Goal: Task Accomplishment & Management: Use online tool/utility

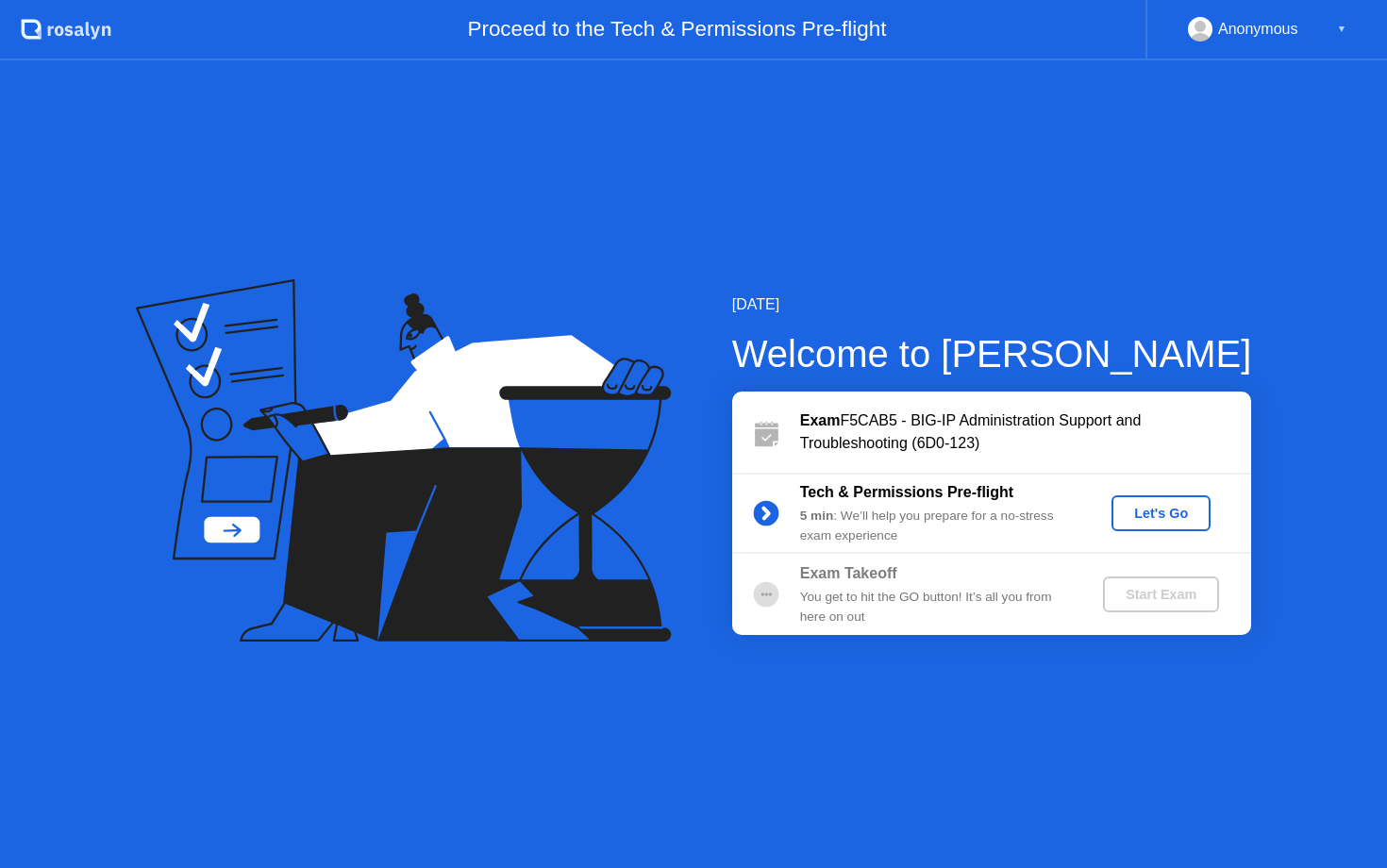
click at [1159, 516] on div "Let's Go" at bounding box center [1161, 513] width 84 height 15
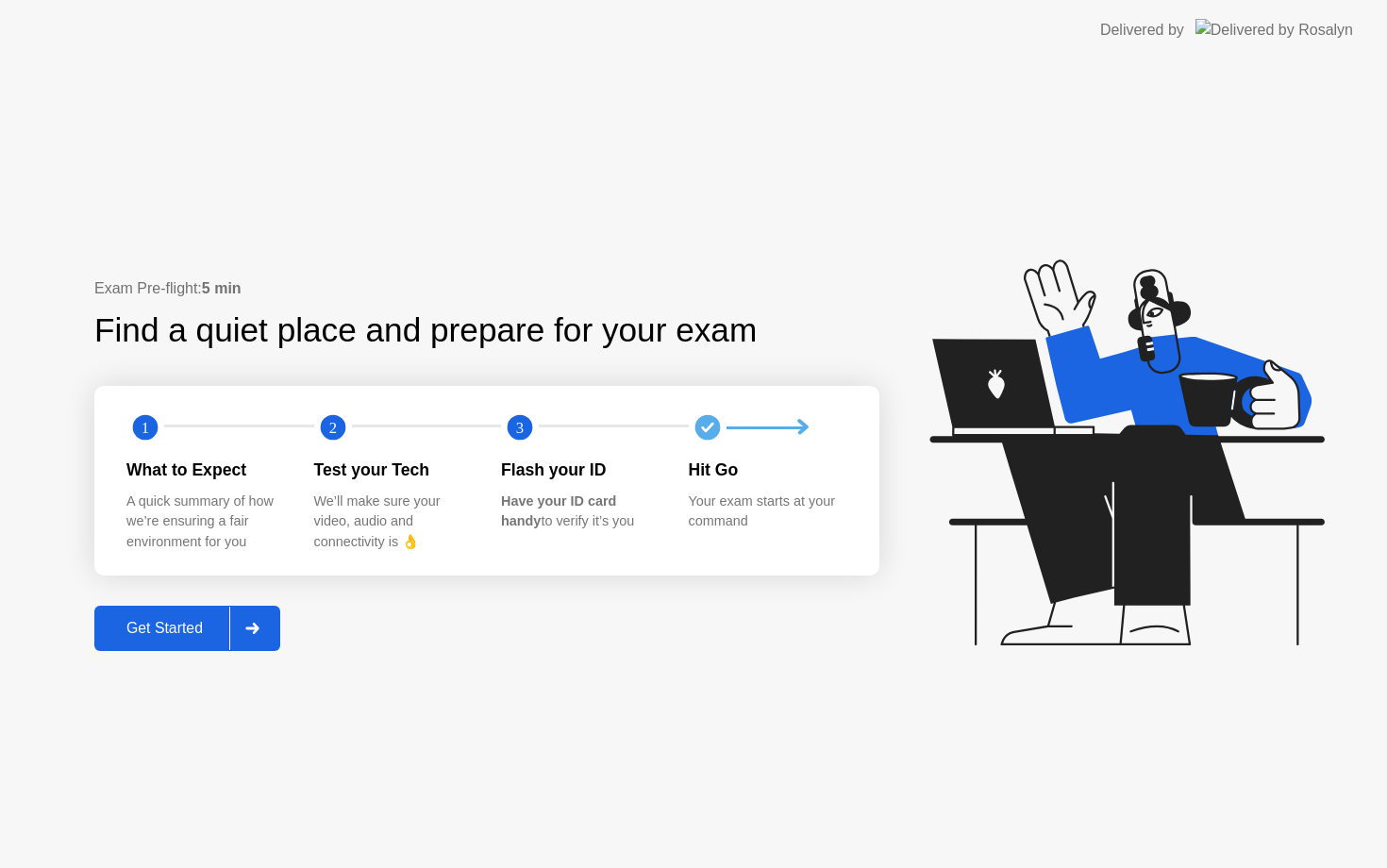
click at [187, 629] on div "Get Started" at bounding box center [165, 628] width 129 height 17
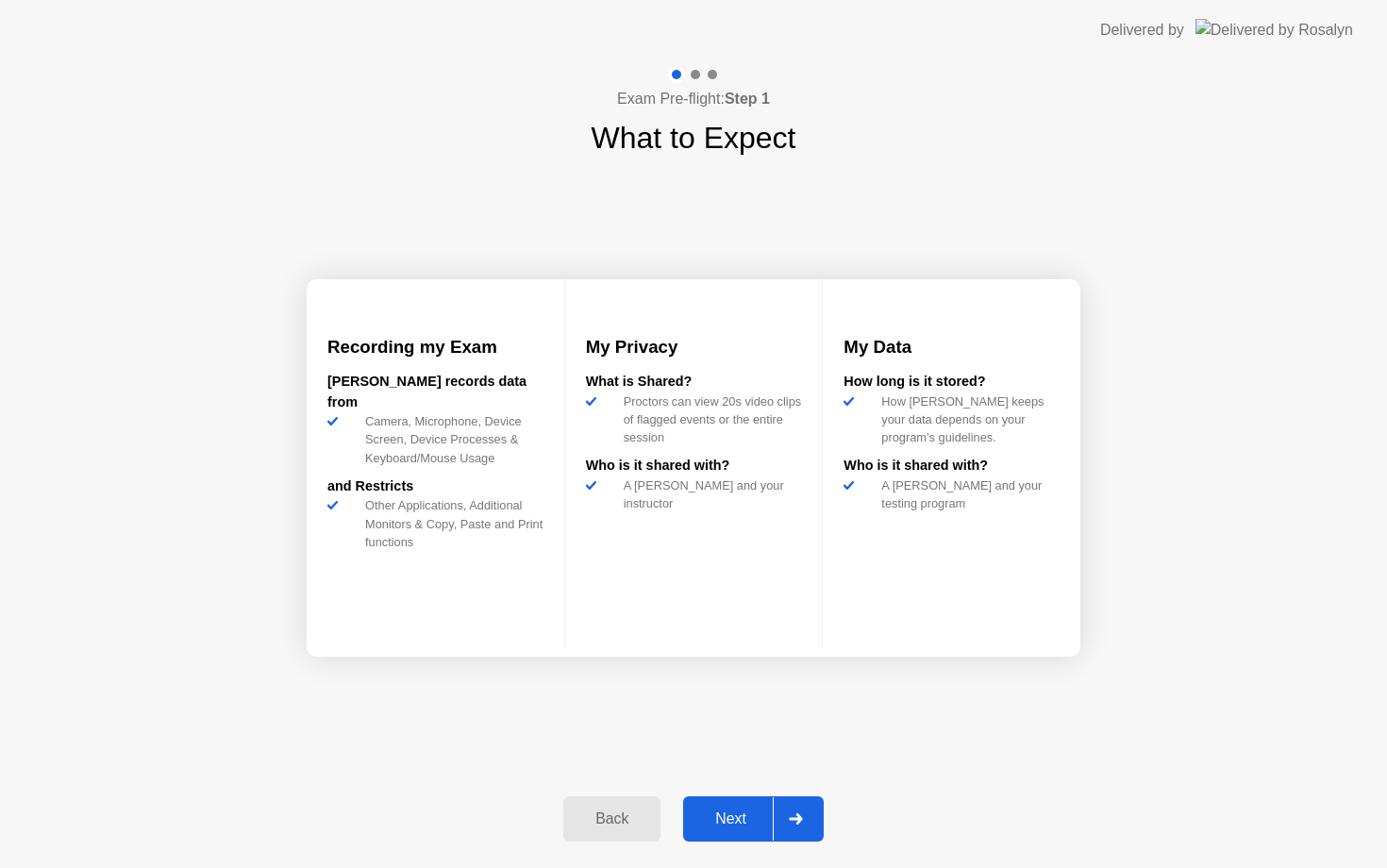
click at [729, 826] on div "Next" at bounding box center [731, 818] width 84 height 17
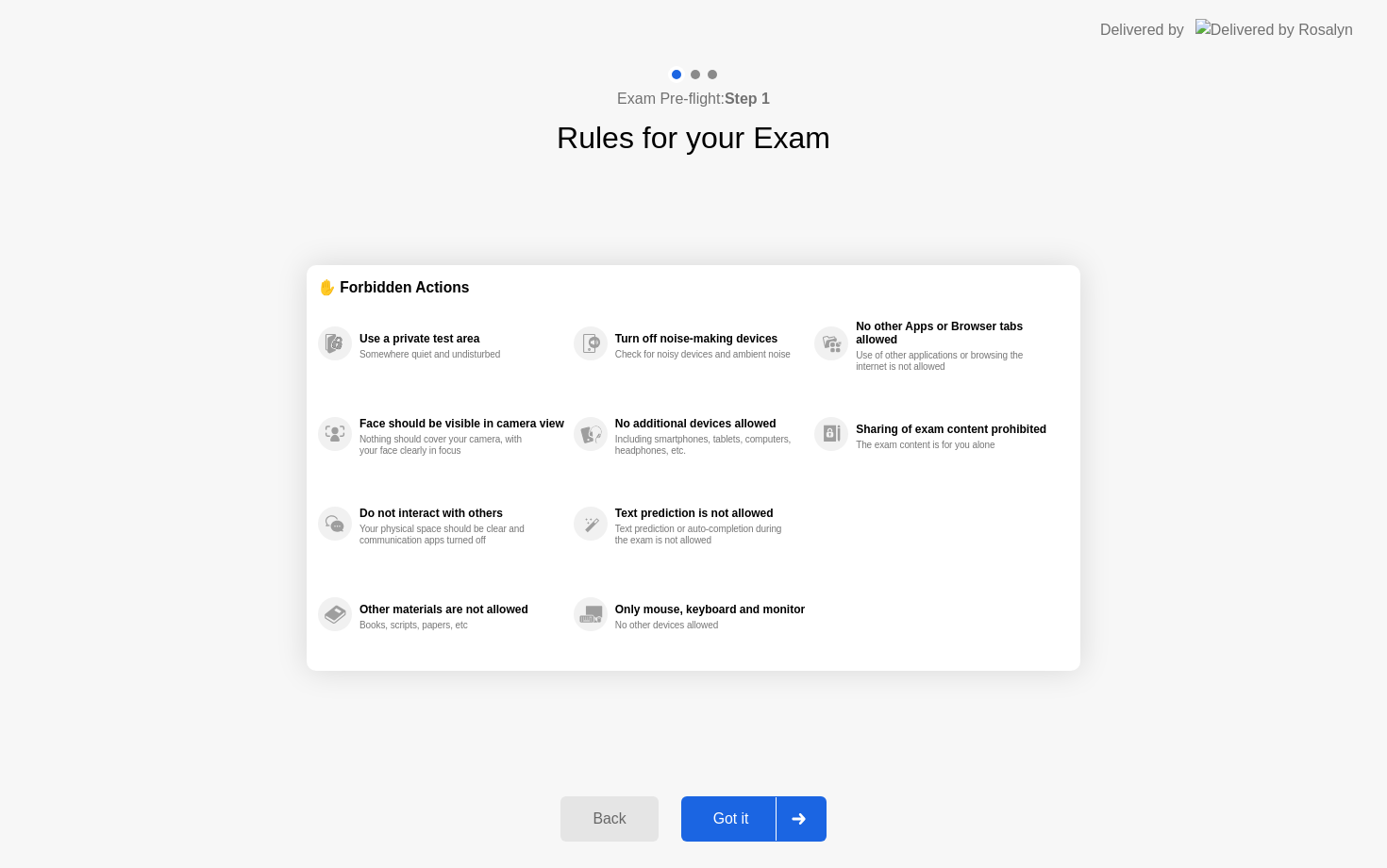
click at [729, 826] on div "Got it" at bounding box center [731, 818] width 88 height 17
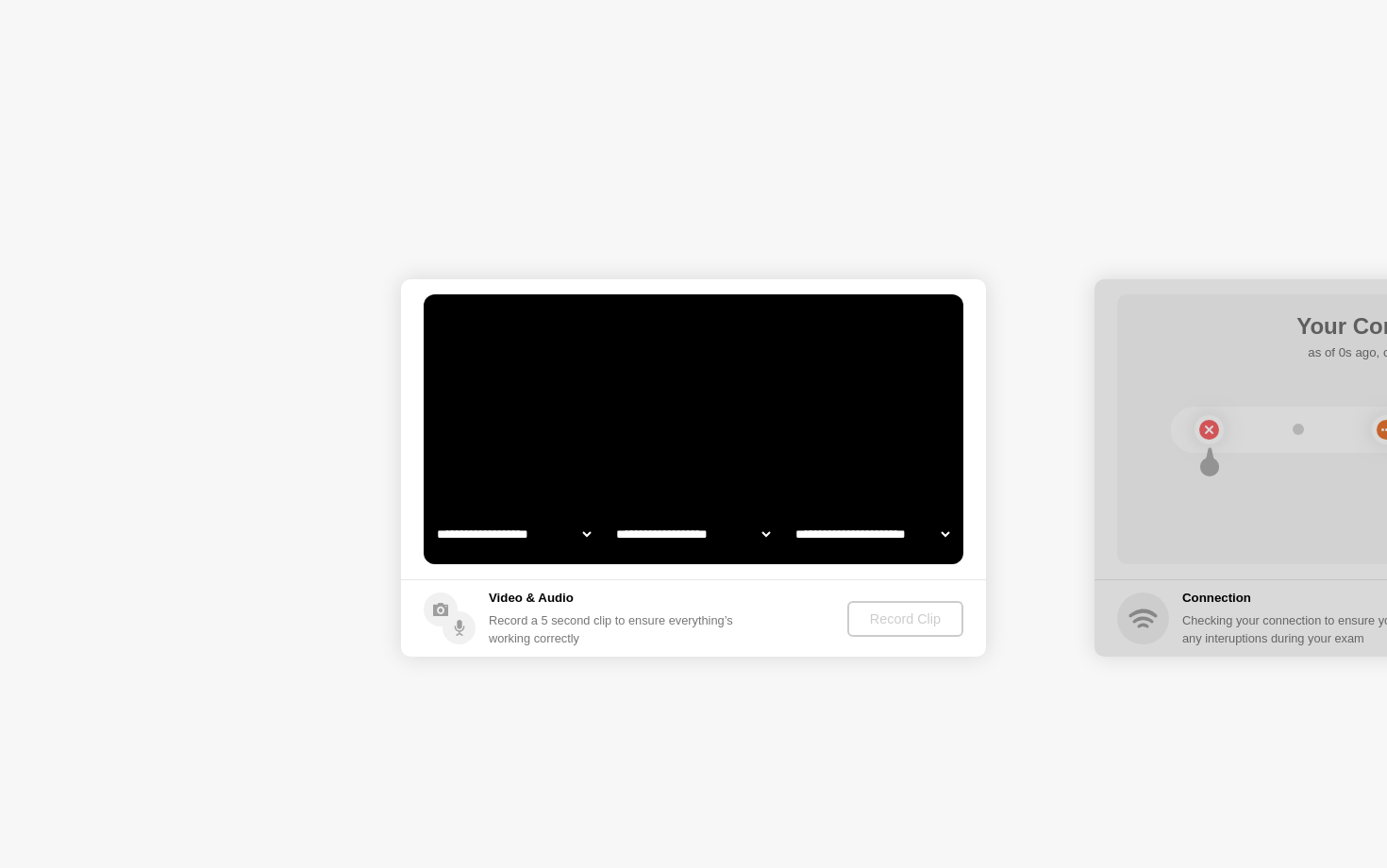
select select "**********"
select select "*******"
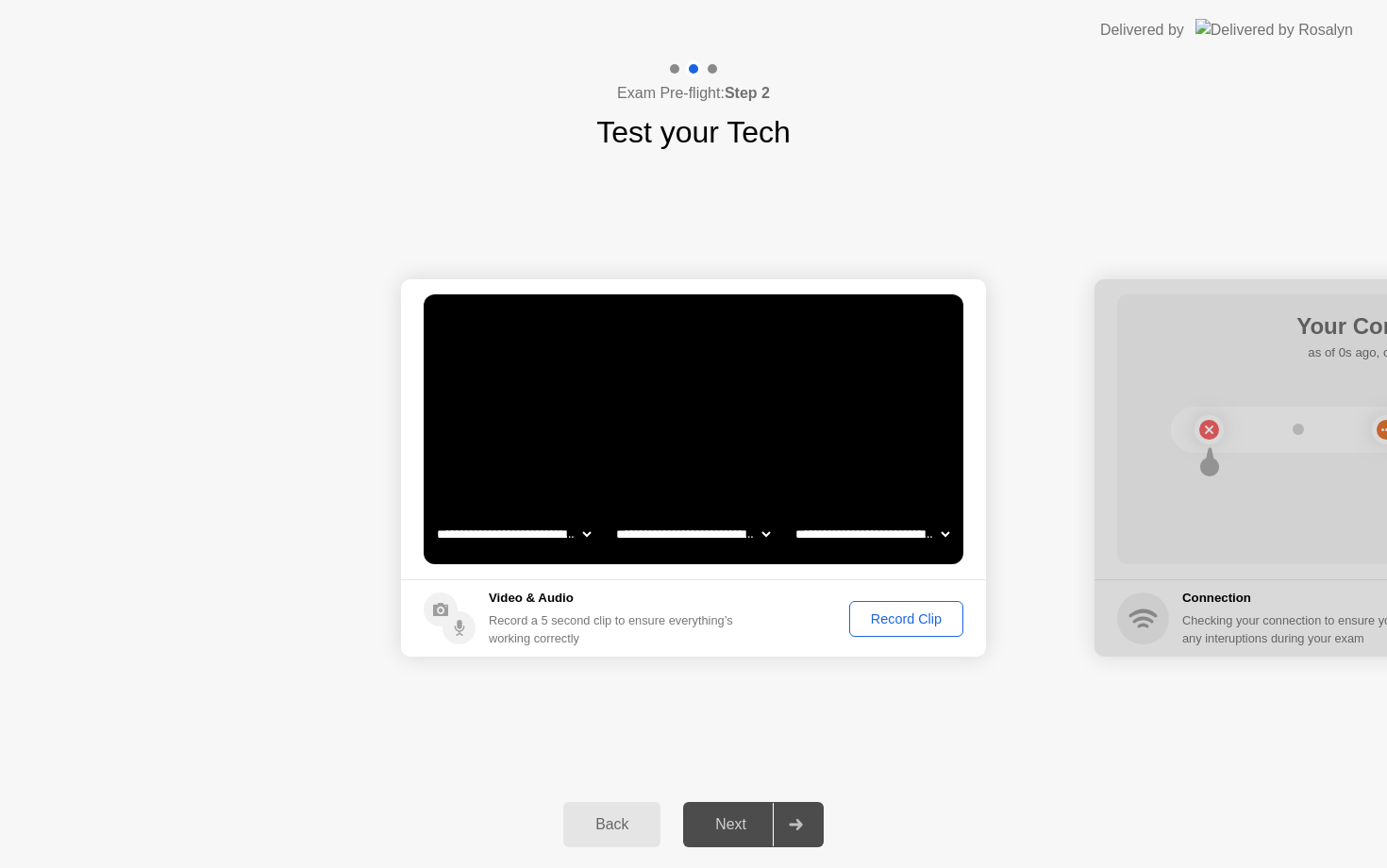
click at [924, 614] on div "Record Clip" at bounding box center [907, 618] width 101 height 15
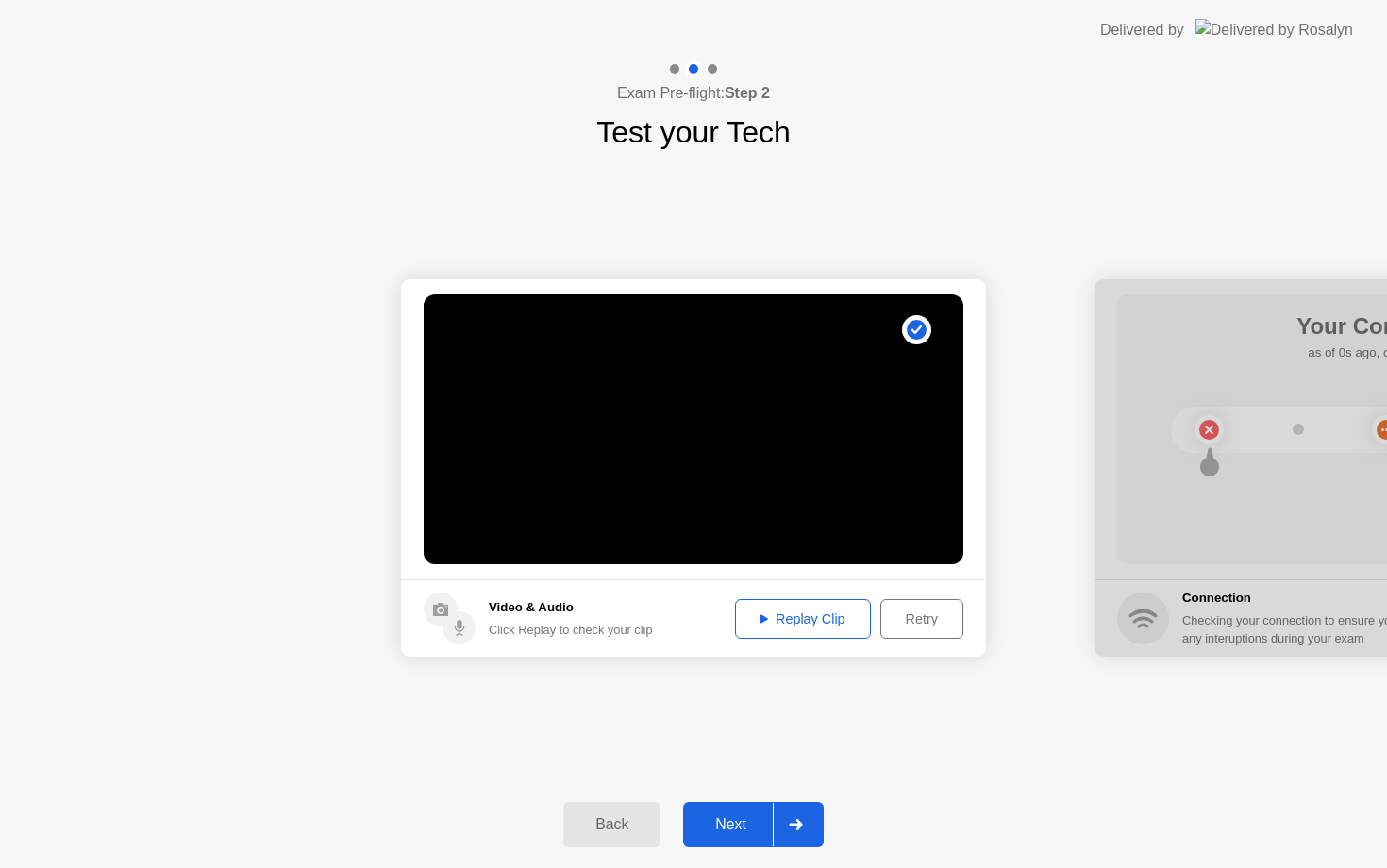
click at [730, 828] on div "Next" at bounding box center [731, 824] width 84 height 17
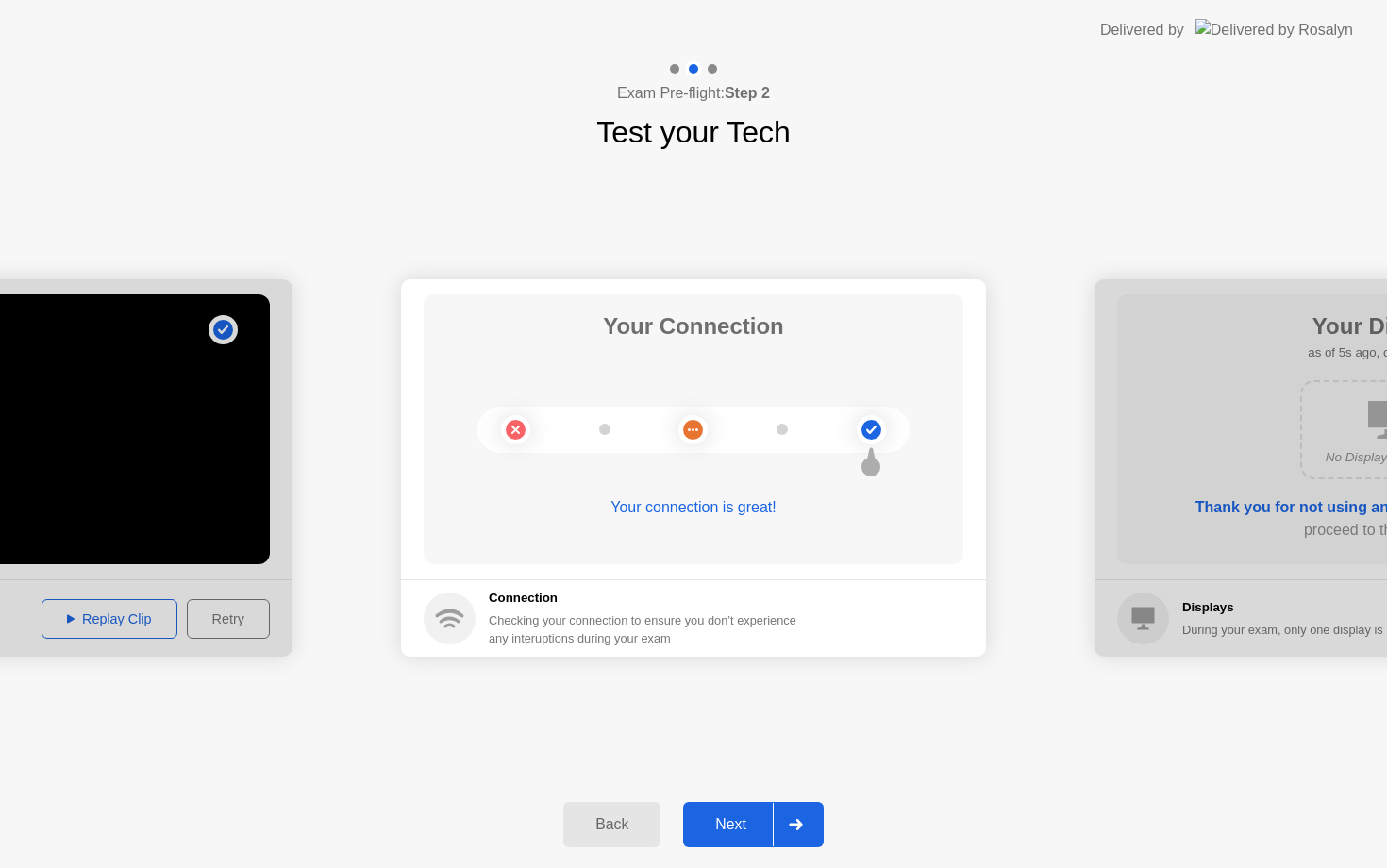
click at [726, 825] on div "Next" at bounding box center [731, 824] width 84 height 17
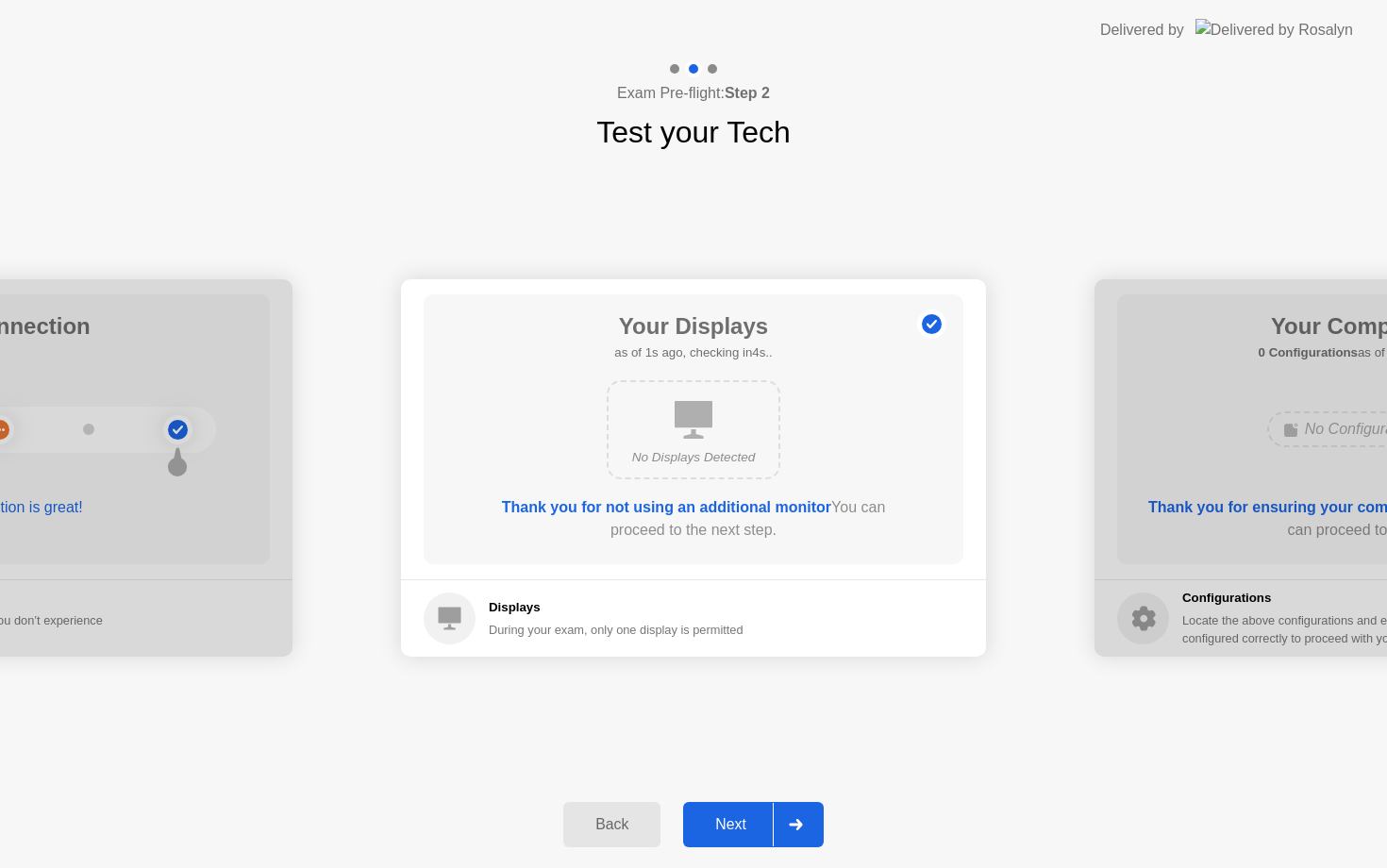
click at [726, 825] on div "Next" at bounding box center [731, 824] width 84 height 17
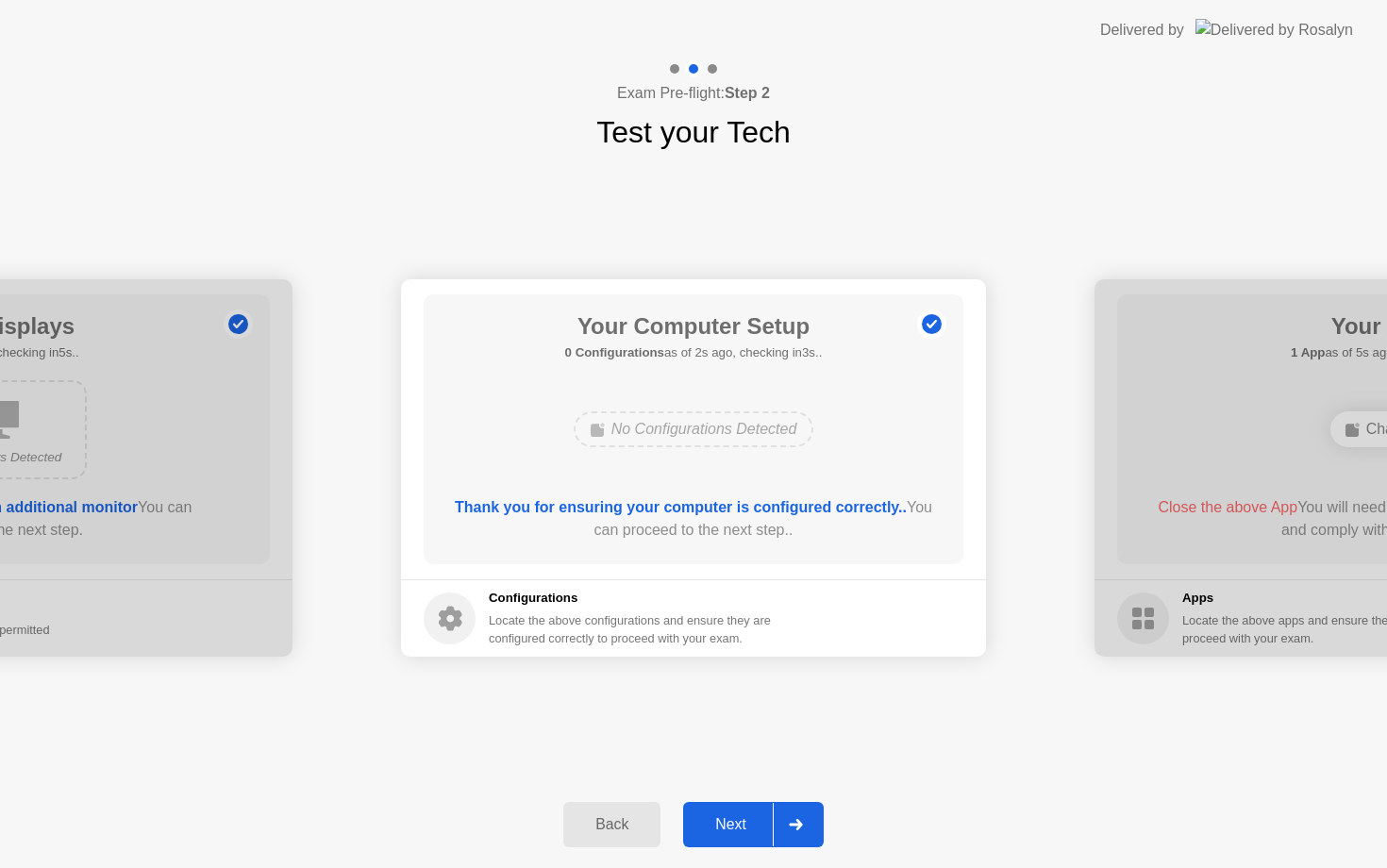
click at [726, 824] on div "Next" at bounding box center [731, 824] width 84 height 17
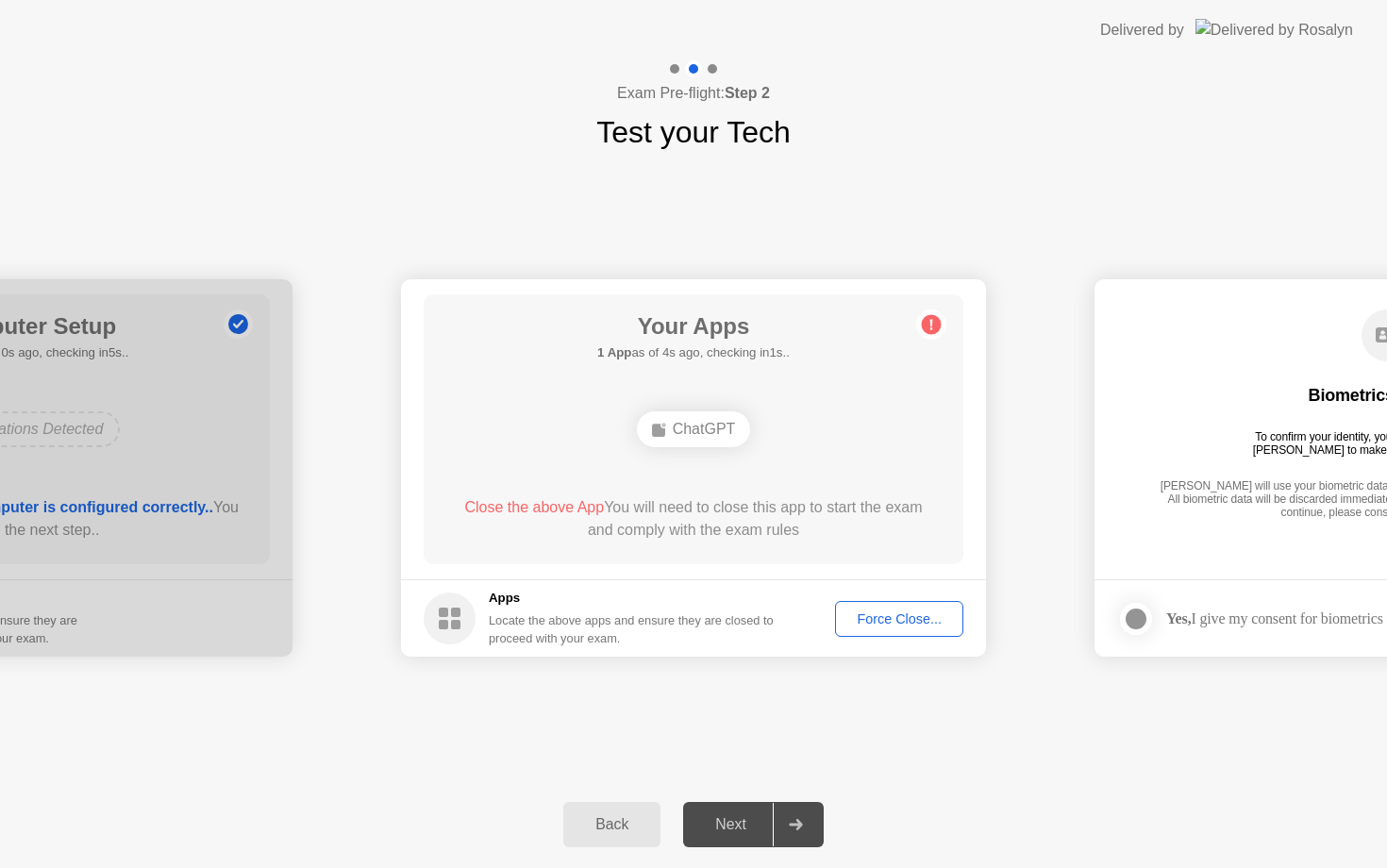
click at [913, 616] on div "Force Close..." at bounding box center [900, 618] width 115 height 15
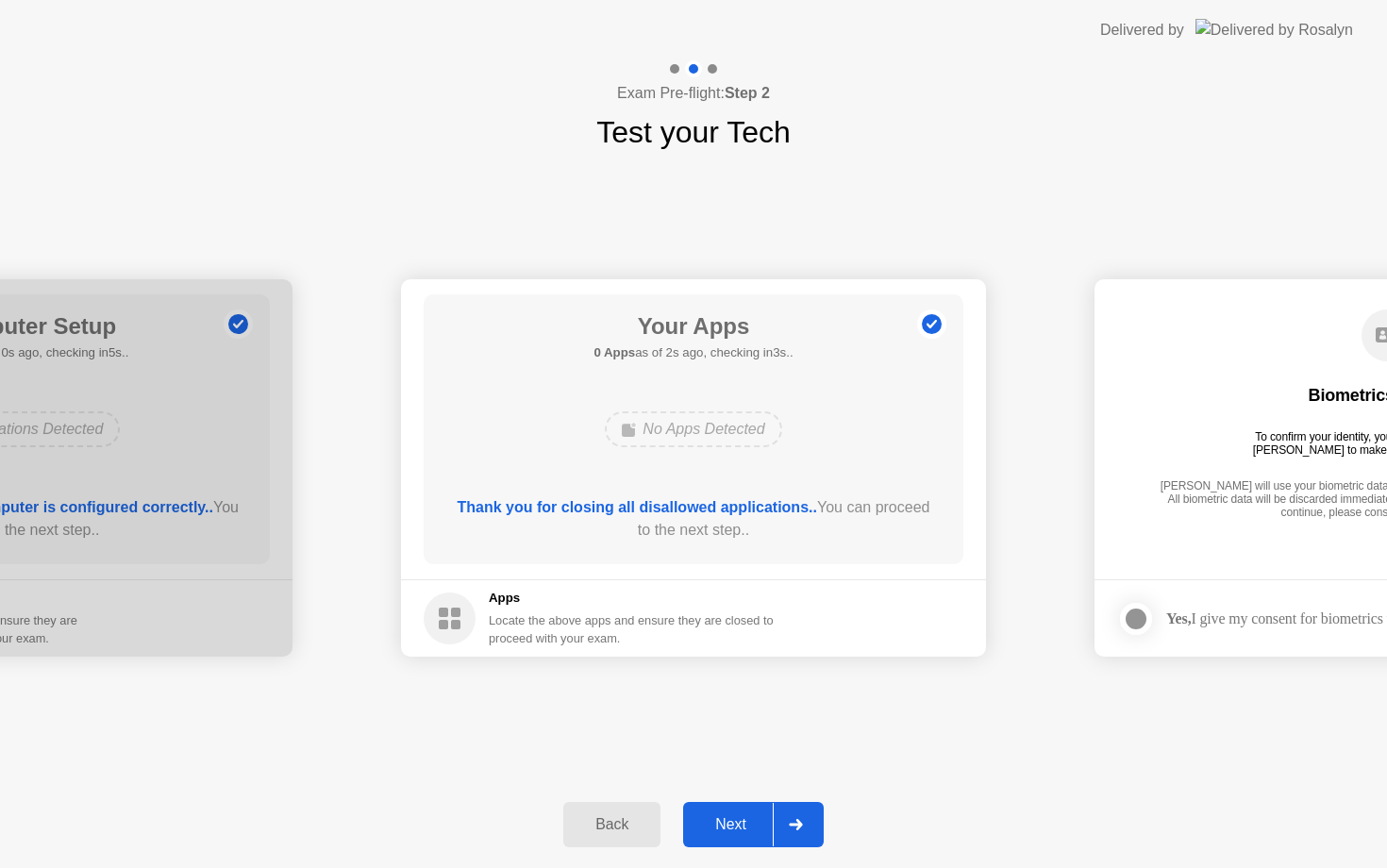
click at [725, 836] on button "Next" at bounding box center [753, 825] width 140 height 46
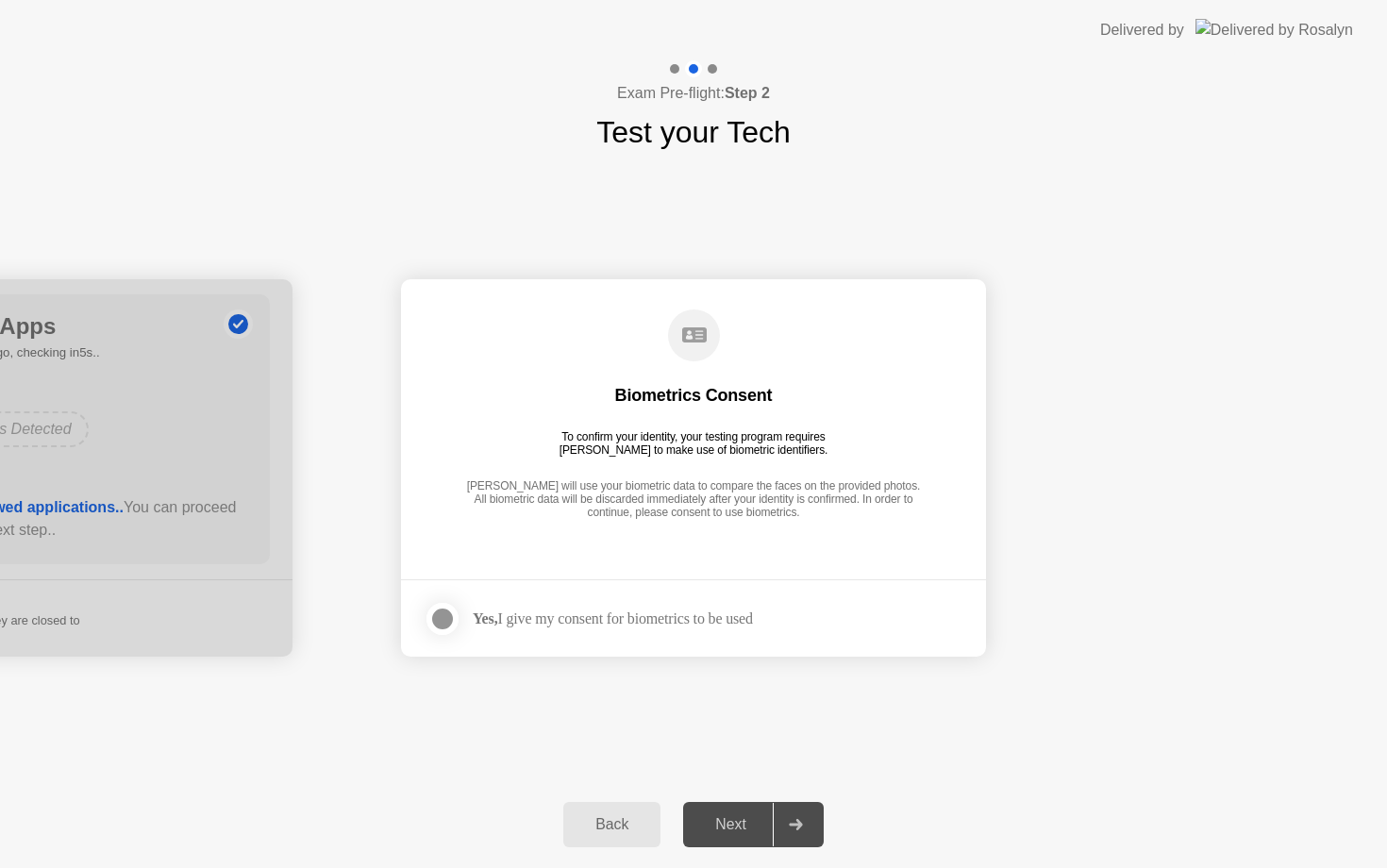
click at [444, 615] on div at bounding box center [442, 618] width 23 height 23
click at [734, 828] on div "Next" at bounding box center [731, 824] width 84 height 17
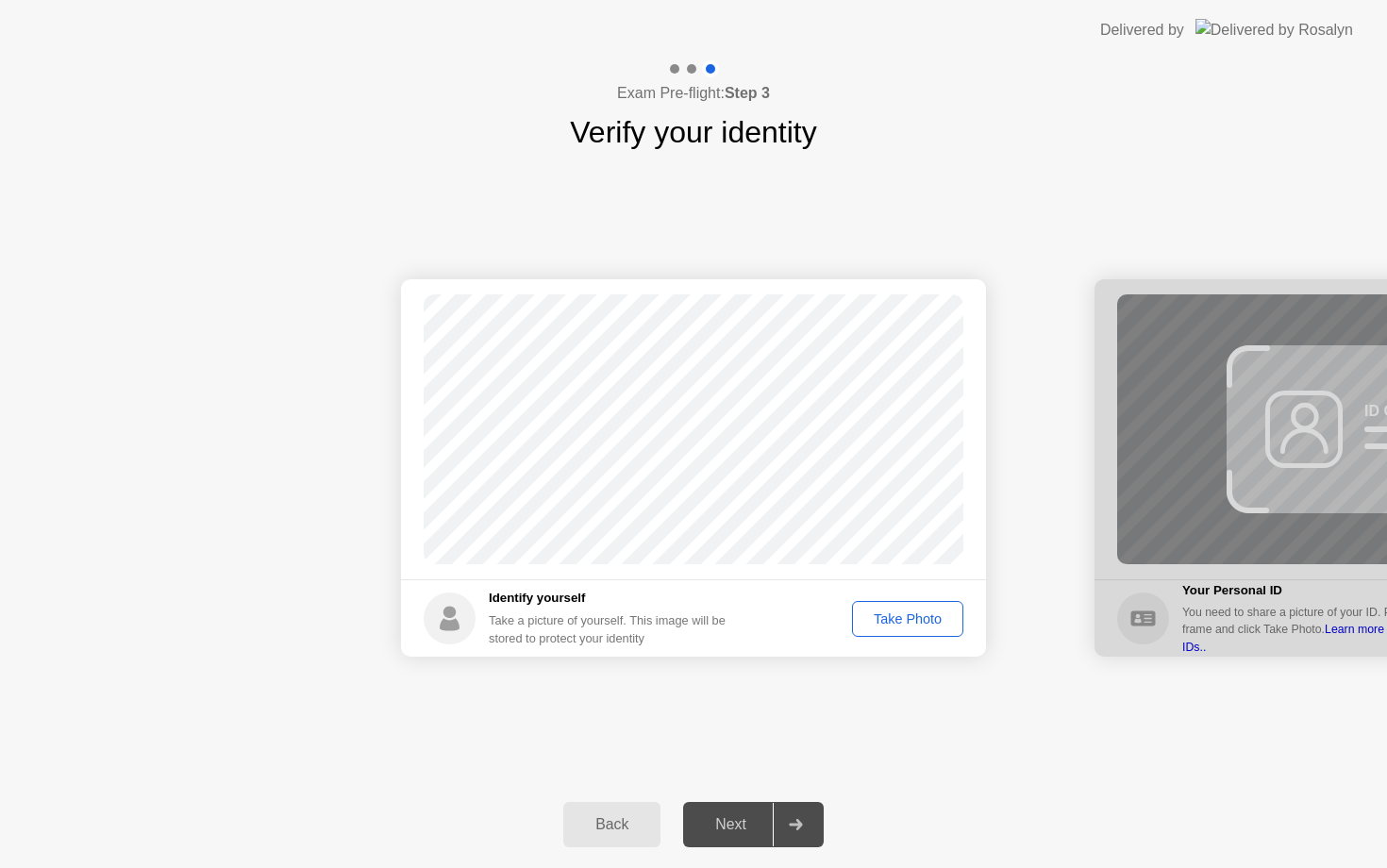
click at [900, 617] on div "Take Photo" at bounding box center [908, 618] width 98 height 15
click at [722, 808] on button "Next" at bounding box center [753, 825] width 140 height 46
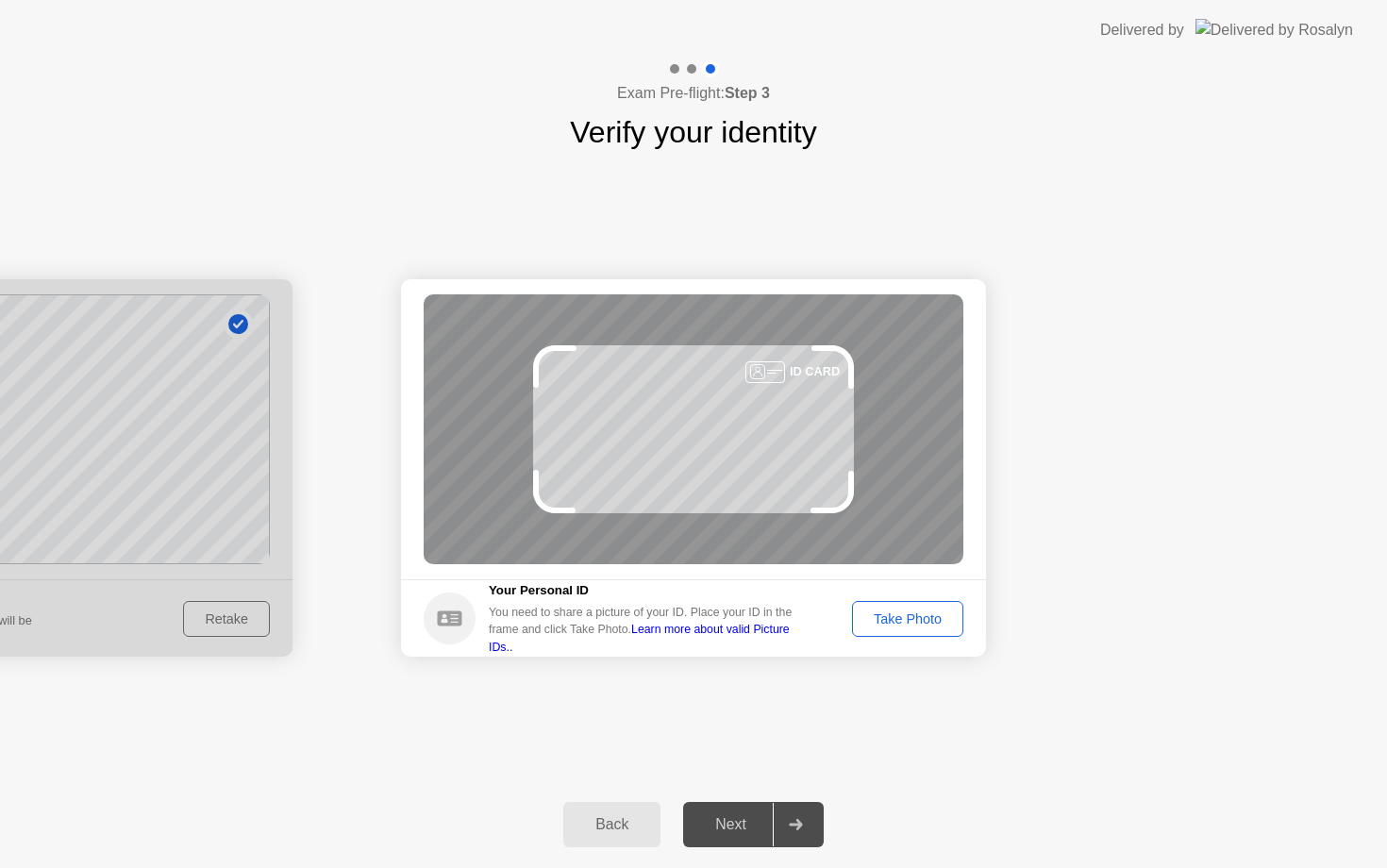
click at [913, 614] on div "Take Photo" at bounding box center [908, 618] width 98 height 15
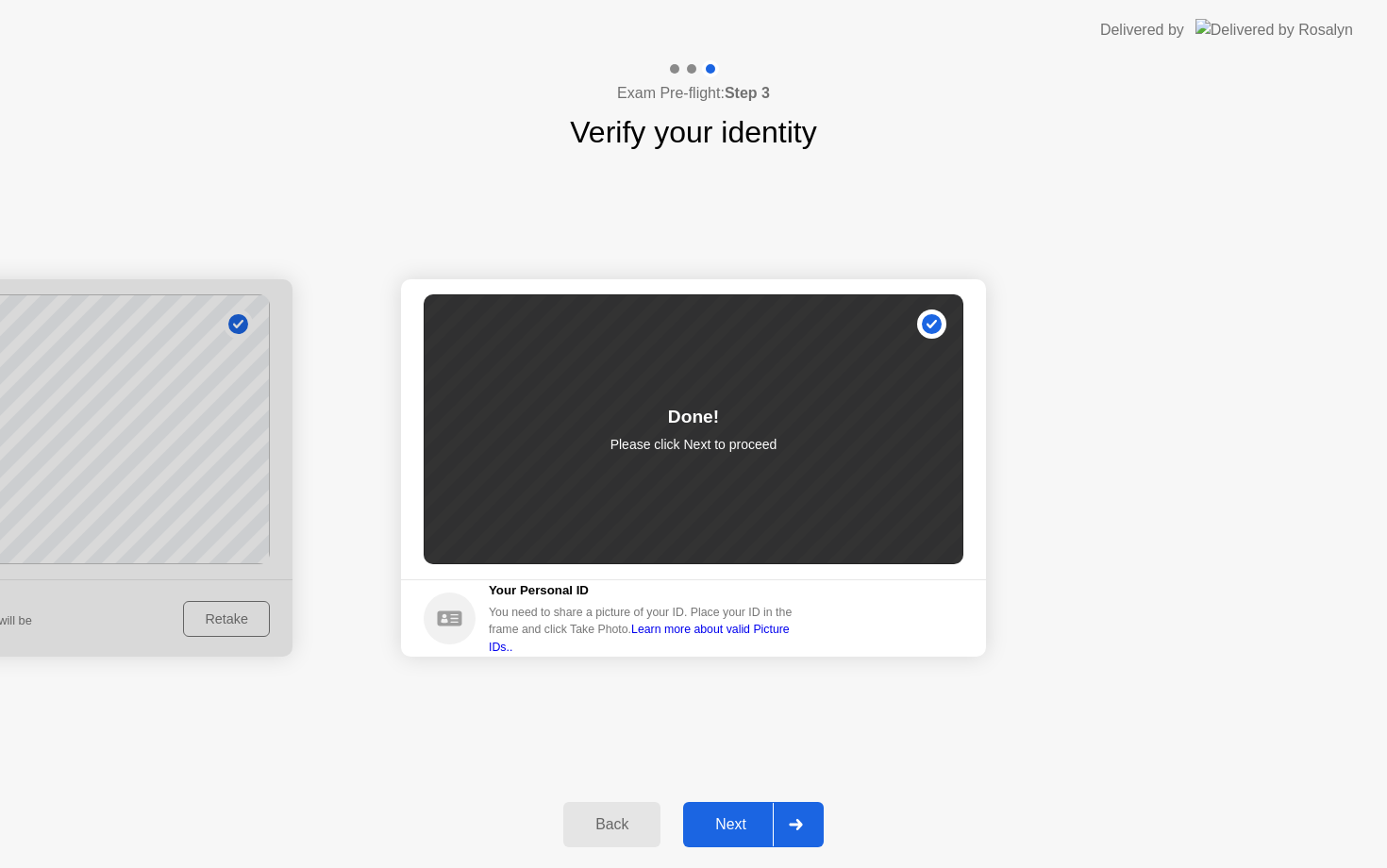
click at [754, 831] on div "Next" at bounding box center [731, 824] width 84 height 17
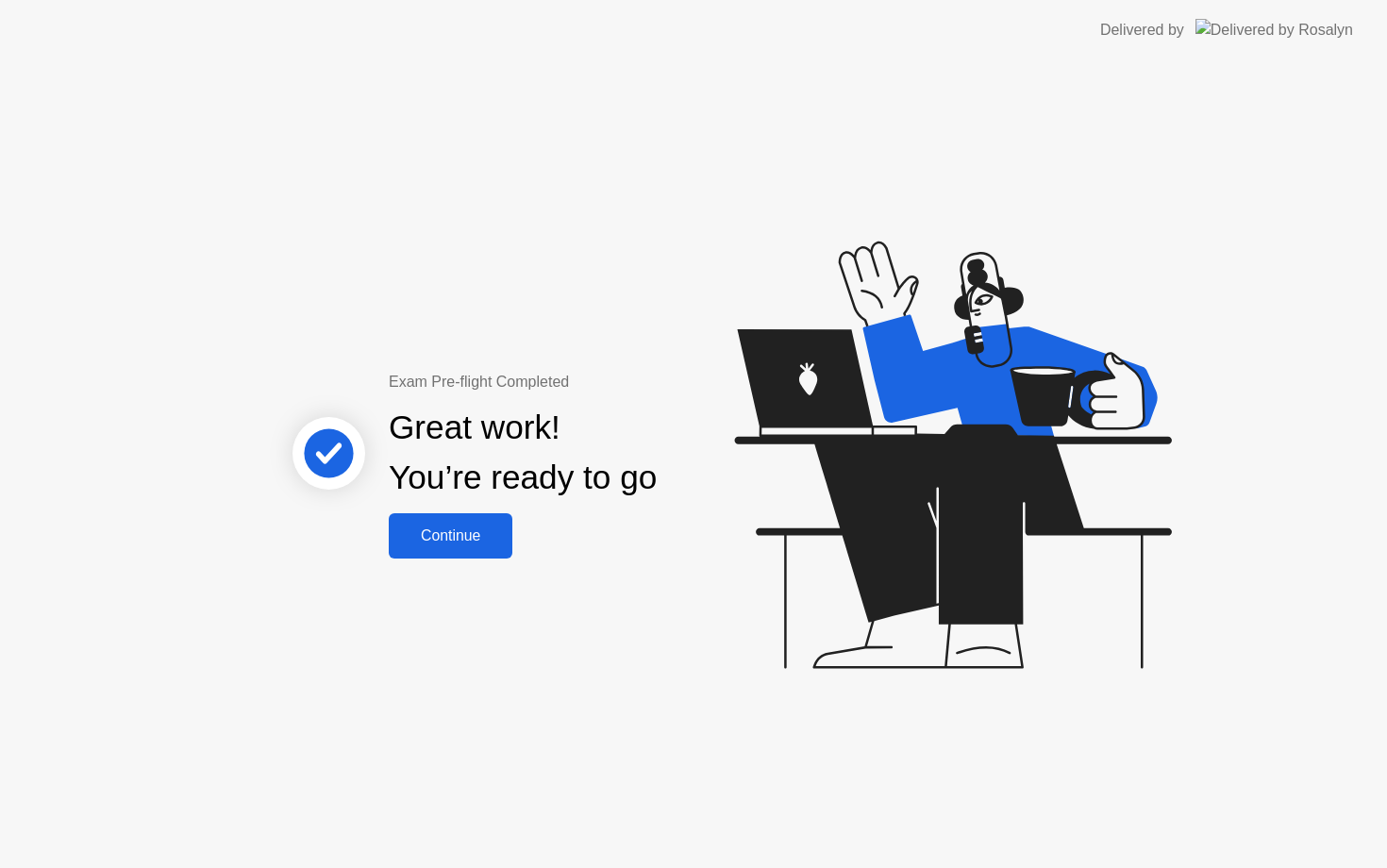
click at [459, 544] on div "Continue" at bounding box center [450, 536] width 112 height 17
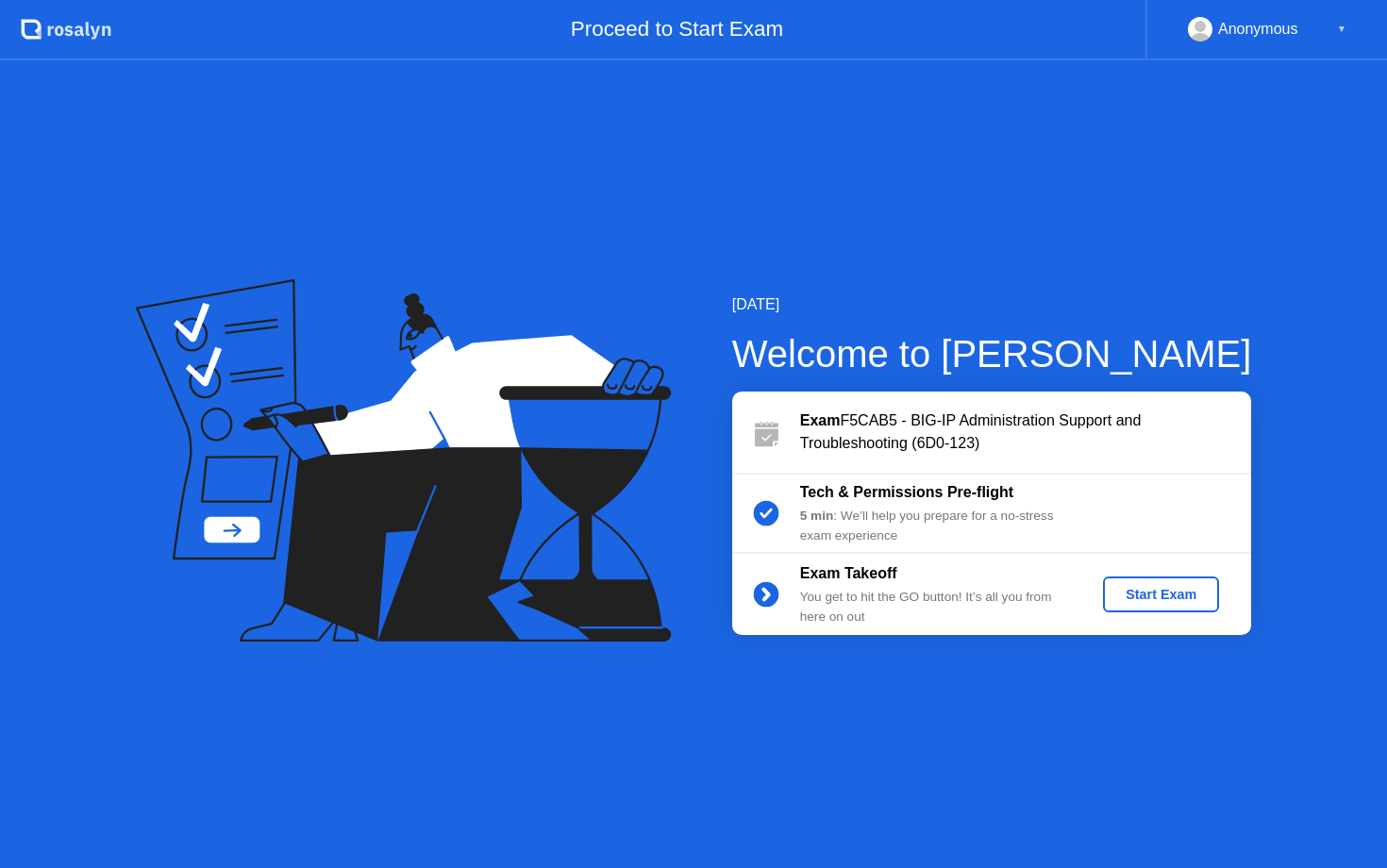
click at [1174, 594] on div "Start Exam" at bounding box center [1161, 594] width 101 height 15
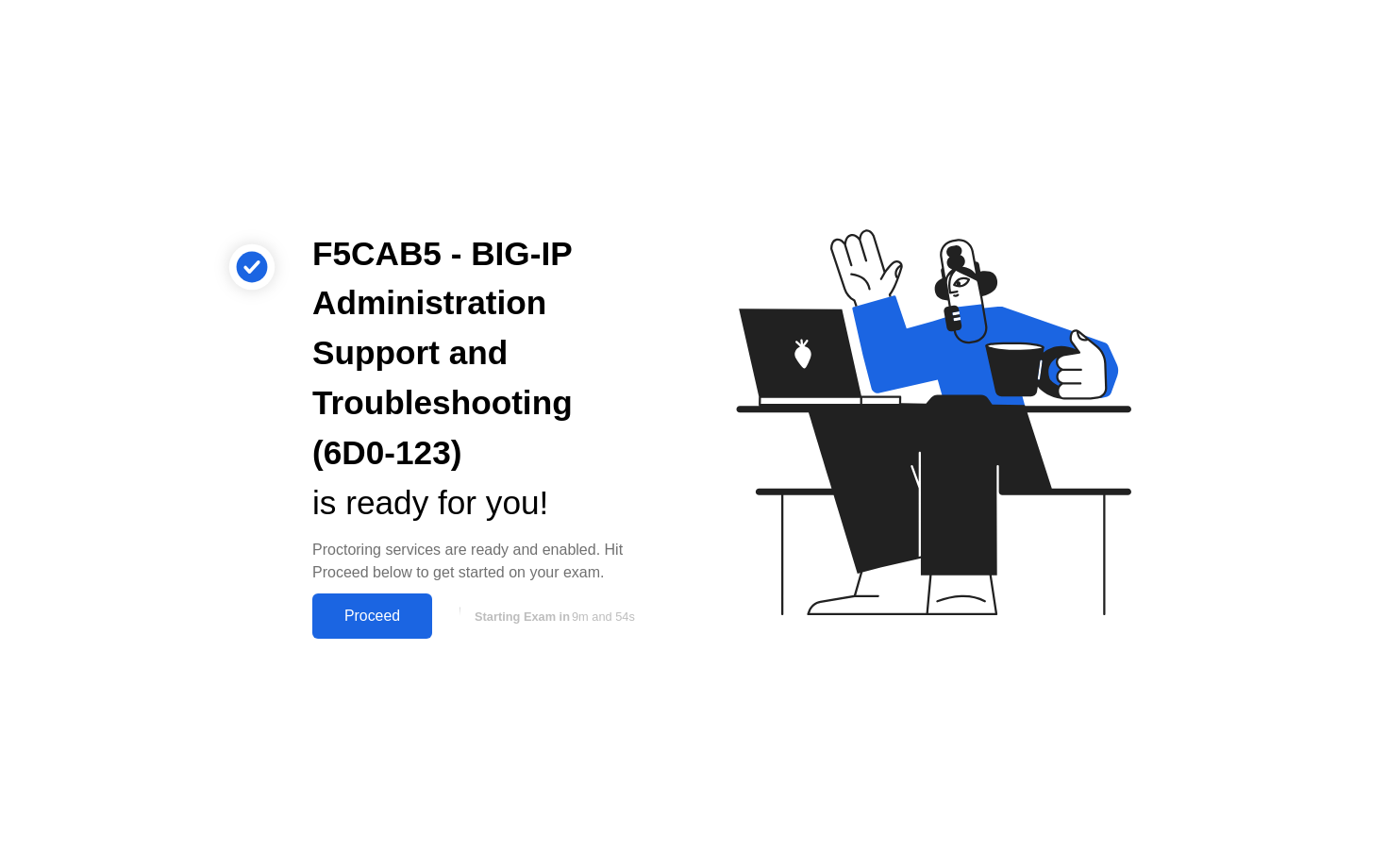
click at [374, 618] on div "Proceed" at bounding box center [372, 615] width 108 height 17
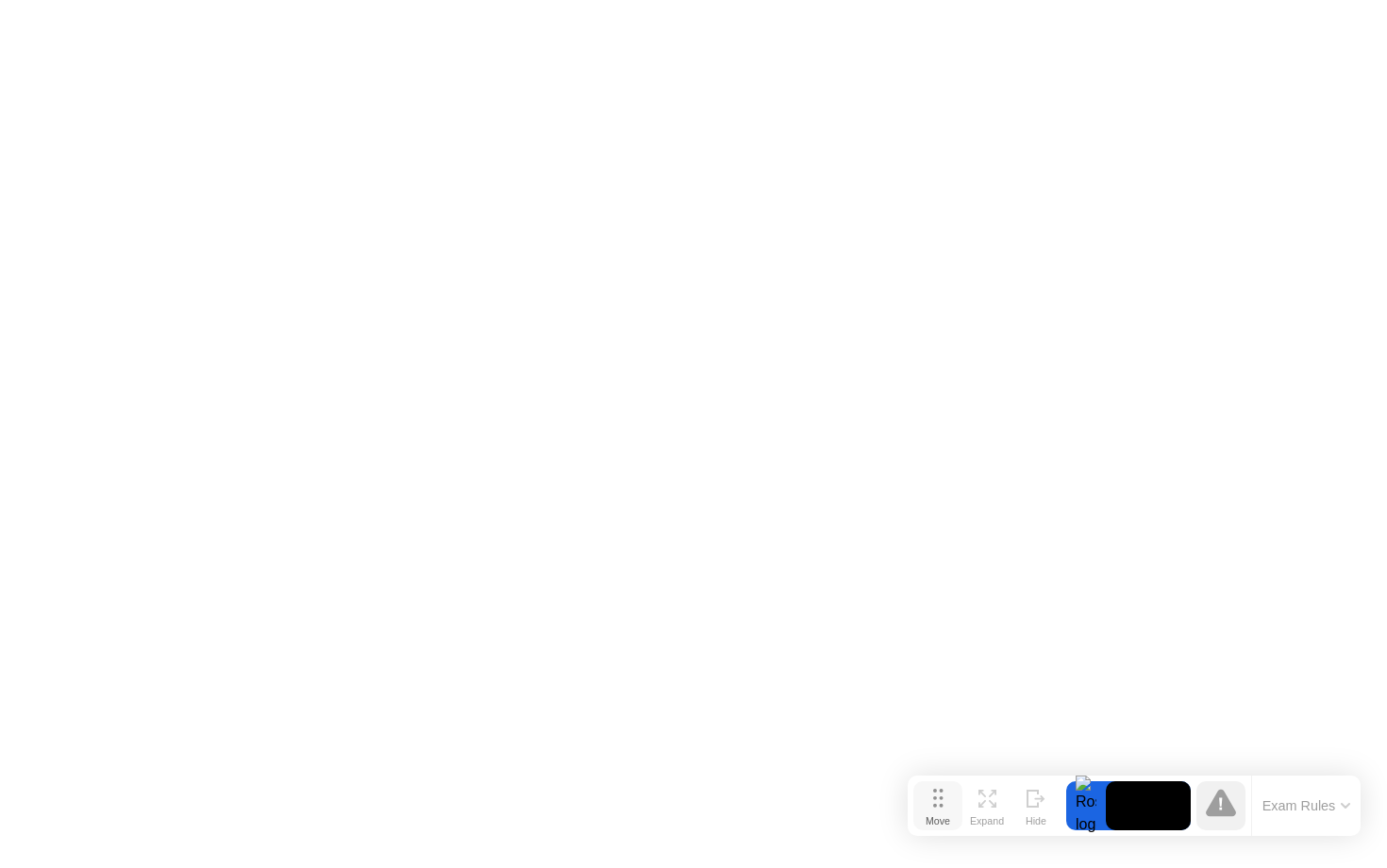
drag, startPoint x: 491, startPoint y: 839, endPoint x: 932, endPoint y: 807, distance: 442.2
click at [932, 807] on button "Move" at bounding box center [938, 805] width 49 height 49
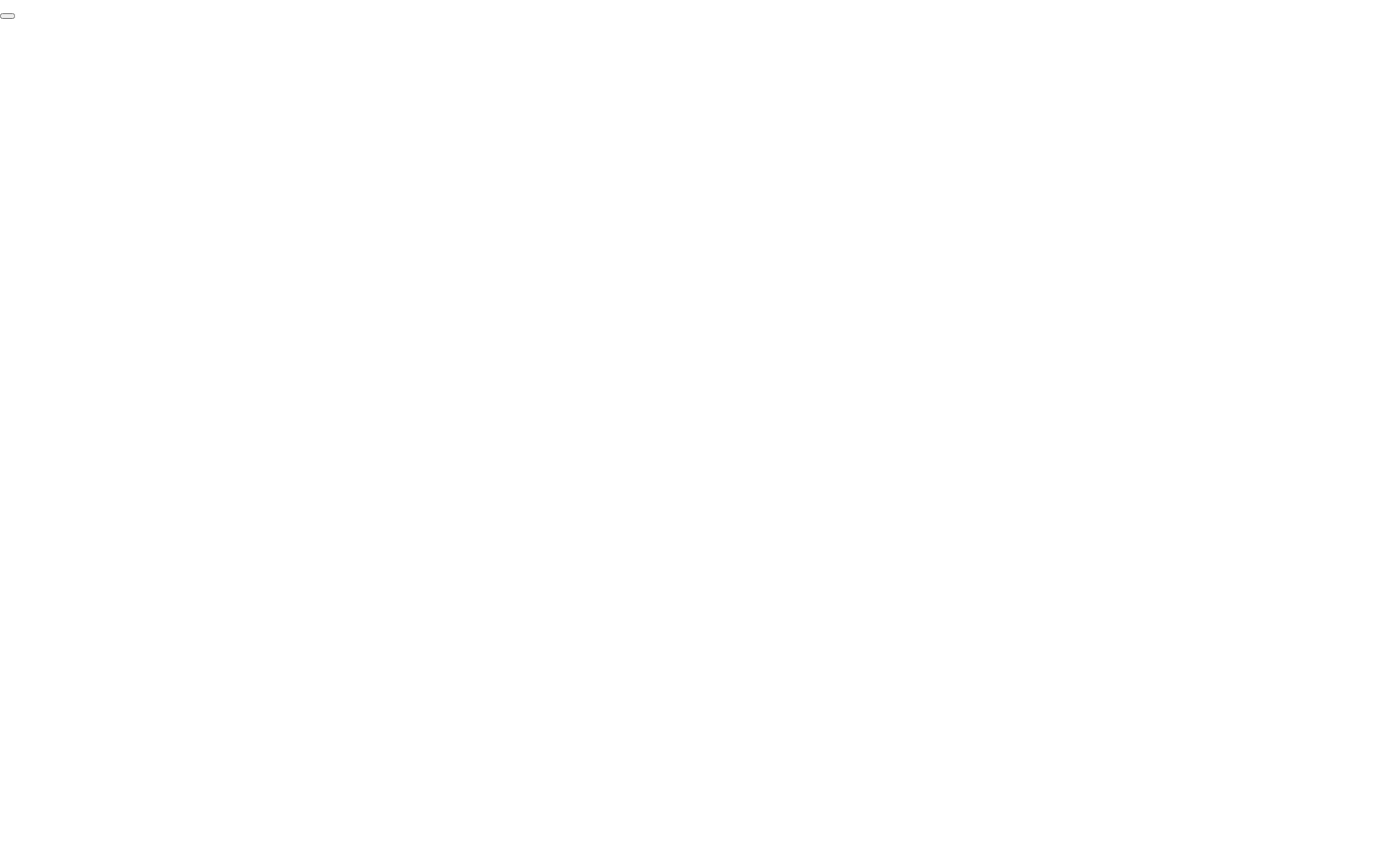
click div "End Proctoring Session"
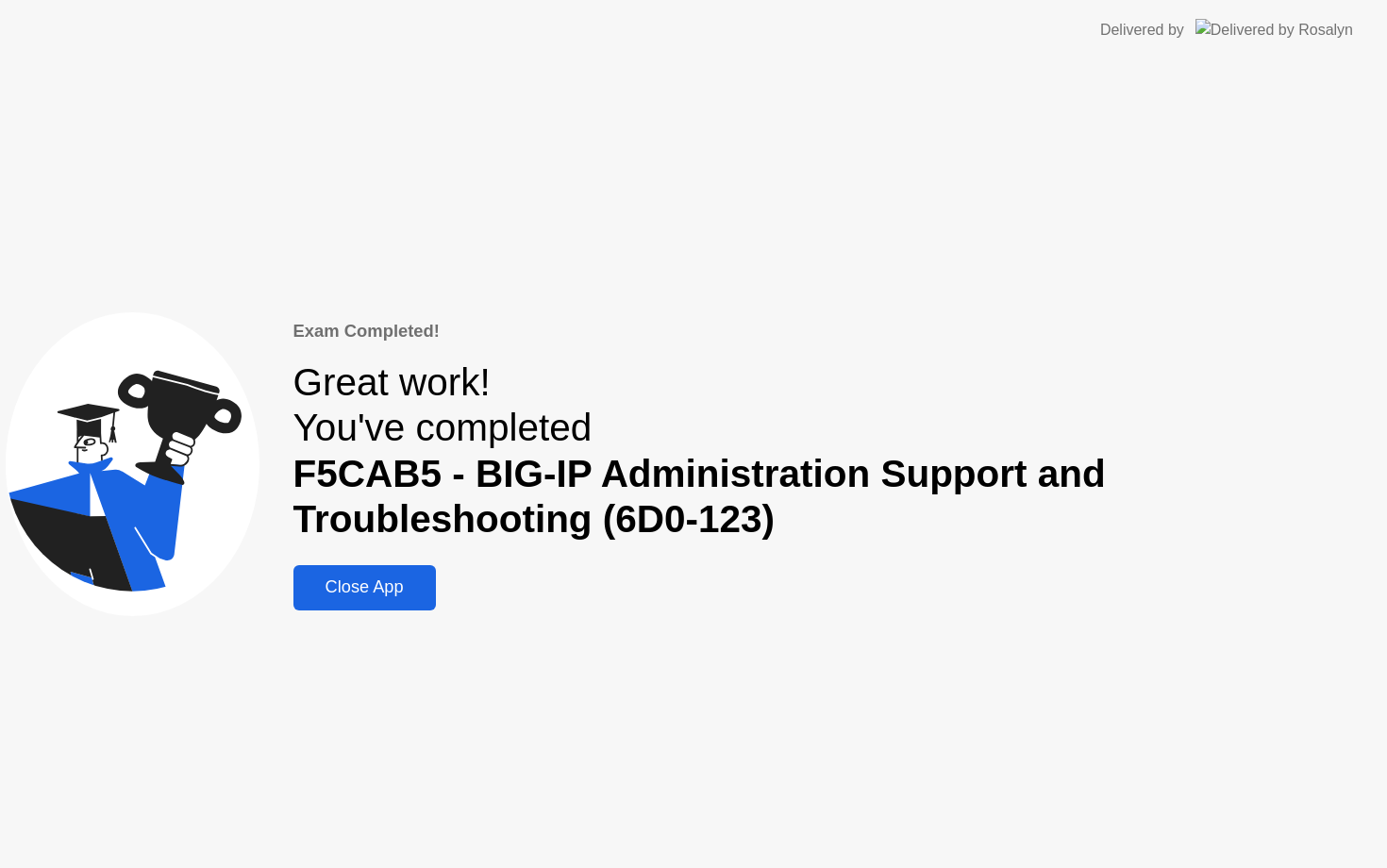
click at [357, 596] on div "Close App" at bounding box center [365, 588] width 131 height 20
